Goal: Task Accomplishment & Management: Manage account settings

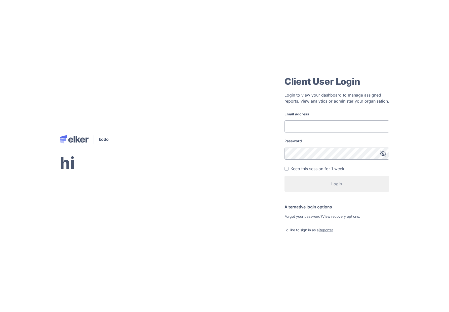
click at [302, 128] on input "Email address" at bounding box center [336, 126] width 105 height 12
type input "[EMAIL_ADDRESS][DOMAIN_NAME]"
click at [284, 176] on button "Login" at bounding box center [336, 184] width 105 height 16
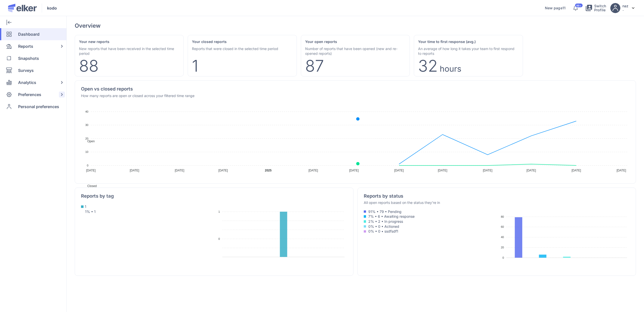
click at [42, 98] on div "Preferences" at bounding box center [32, 95] width 64 height 12
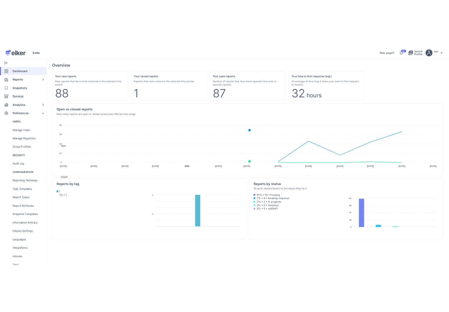
scroll to position [74, 0]
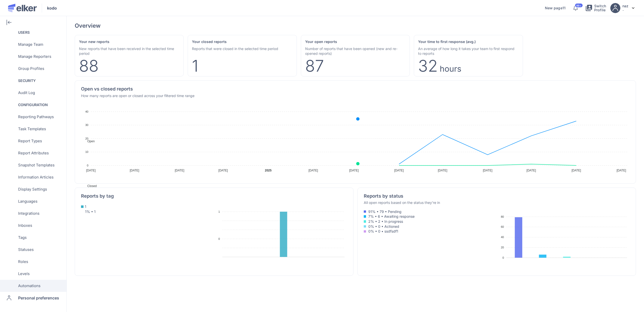
click at [34, 281] on span "Automations" at bounding box center [29, 286] width 22 height 12
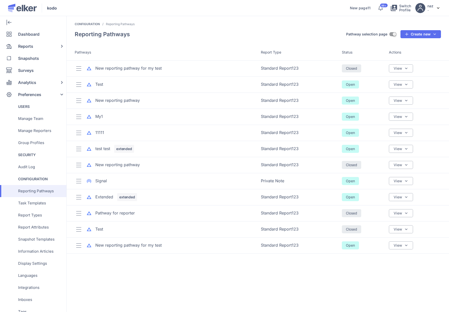
click at [183, 43] on header "Reporting Pathways Pathway selection page ON Create new Create new pathway Stan…" at bounding box center [258, 37] width 382 height 14
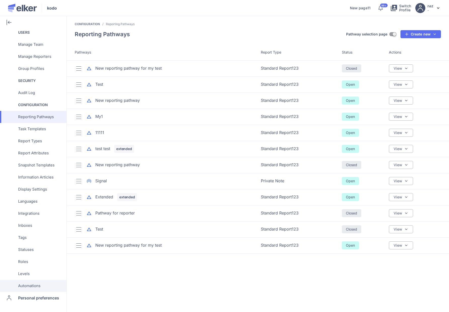
click at [30, 287] on span "Automations" at bounding box center [29, 286] width 22 height 12
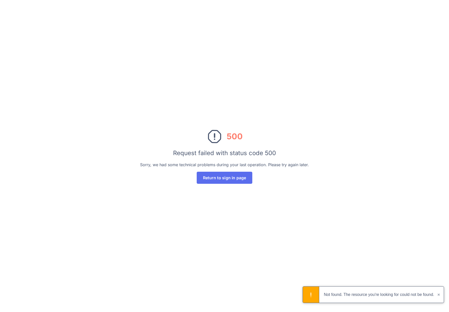
click at [61, 33] on div "500 Request failed with status code 500 Sorry, we had some technical problems d…" at bounding box center [224, 156] width 449 height 312
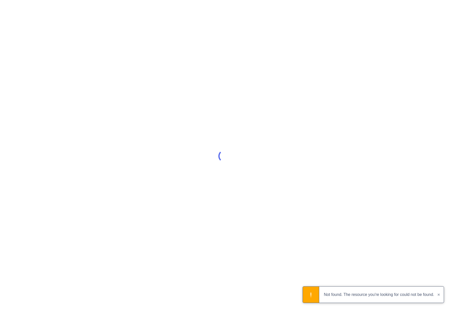
click at [438, 294] on button "×" at bounding box center [439, 295] width 10 height 16
